Goal: Transaction & Acquisition: Purchase product/service

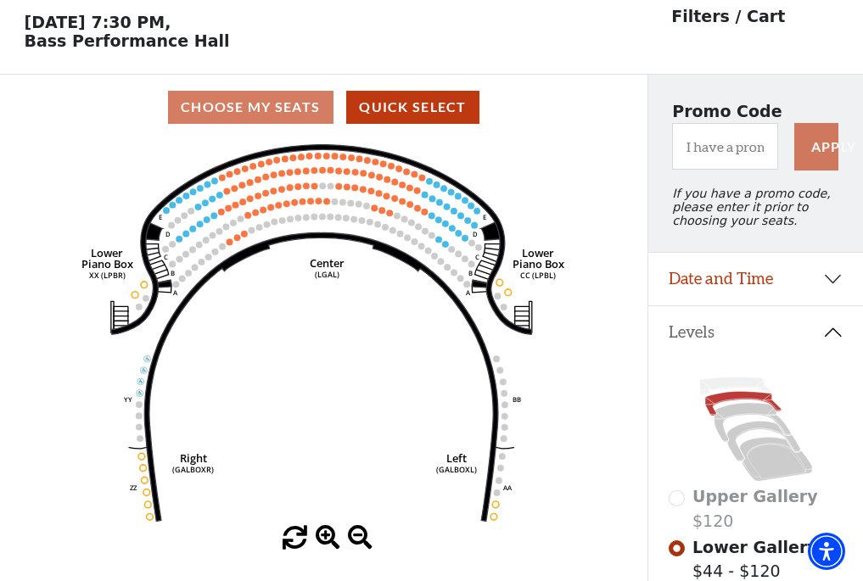
scroll to position [79, 0]
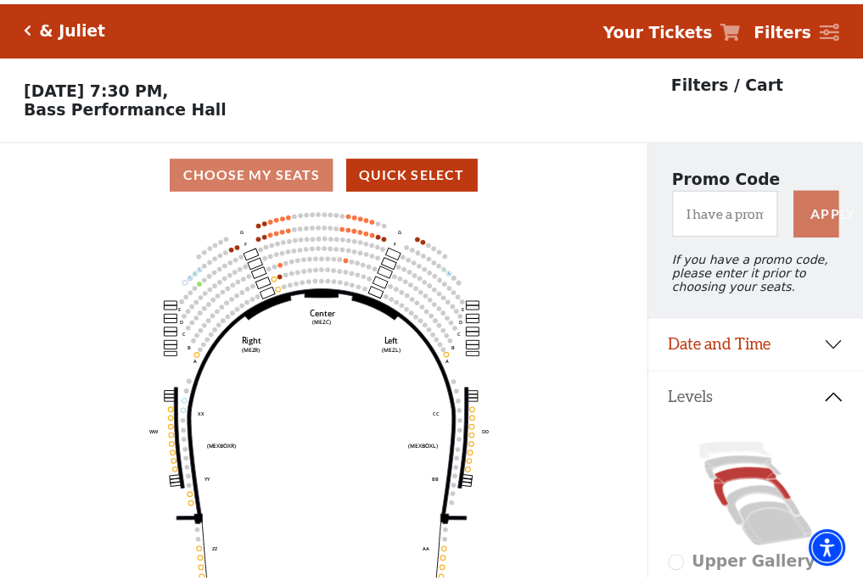
scroll to position [79, 0]
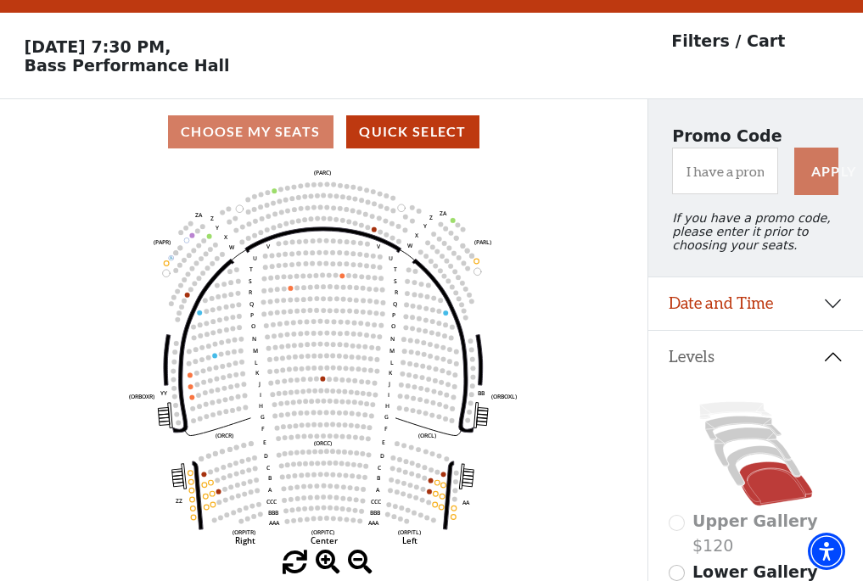
scroll to position [79, 0]
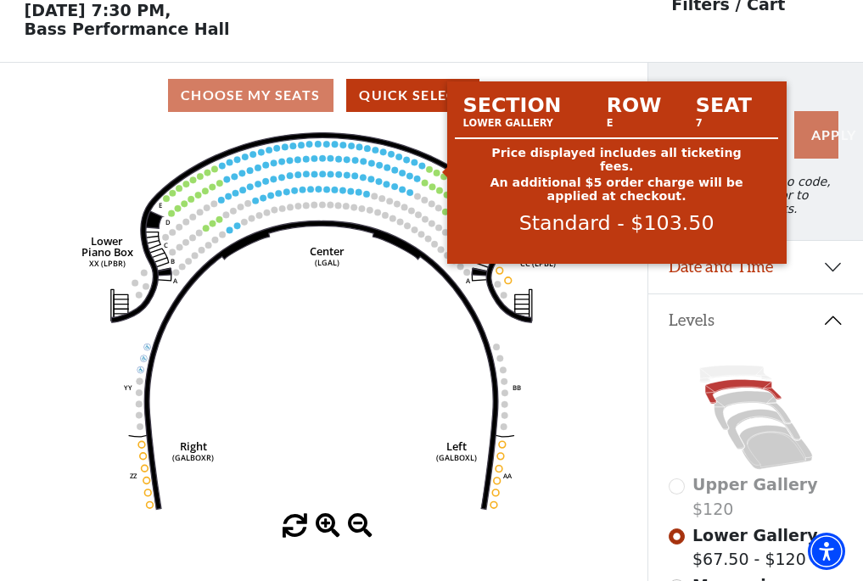
scroll to position [79, 0]
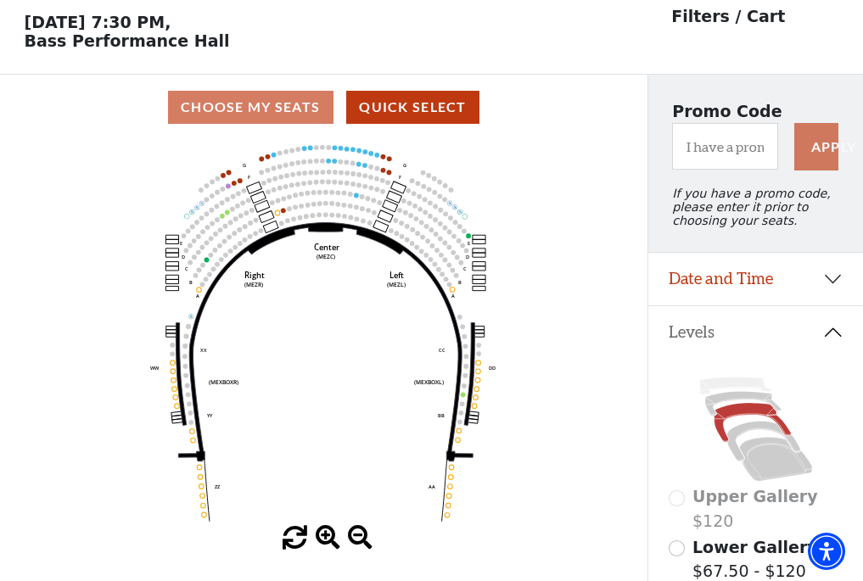
scroll to position [79, 0]
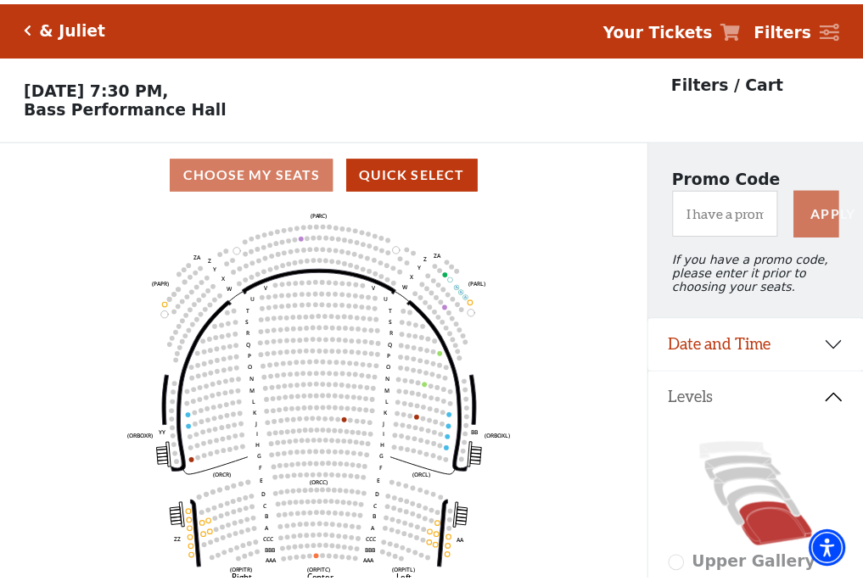
scroll to position [79, 0]
